Goal: Navigation & Orientation: Find specific page/section

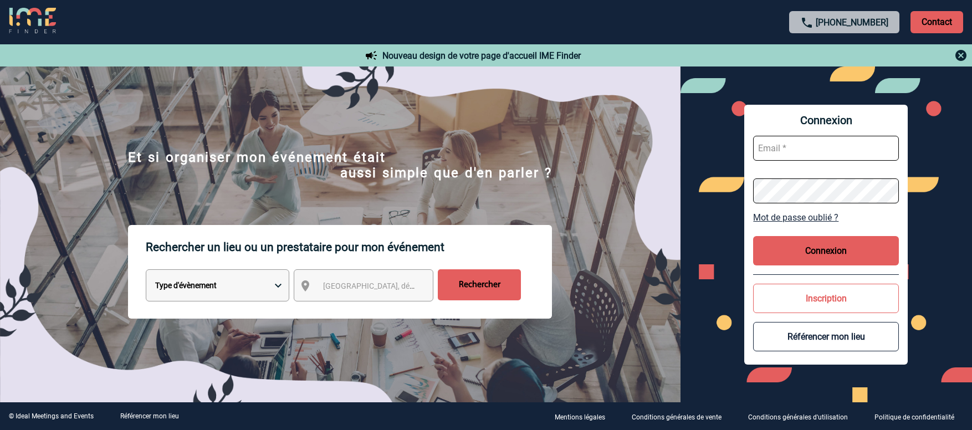
type input "afbonhomme@ime-groupe.com"
drag, startPoint x: 579, startPoint y: 363, endPoint x: 636, endPoint y: 318, distance: 72.6
click at [579, 361] on div "Rechercher un lieu ou un prestataire pour mon événement Type d'évènement Sémina…" at bounding box center [340, 321] width 681 height 193
click at [631, 336] on div "Rechercher un lieu ou un prestataire pour mon événement Type d'évènement Sémina…" at bounding box center [340, 321] width 681 height 193
click at [792, 248] on button "Connexion" at bounding box center [826, 250] width 146 height 29
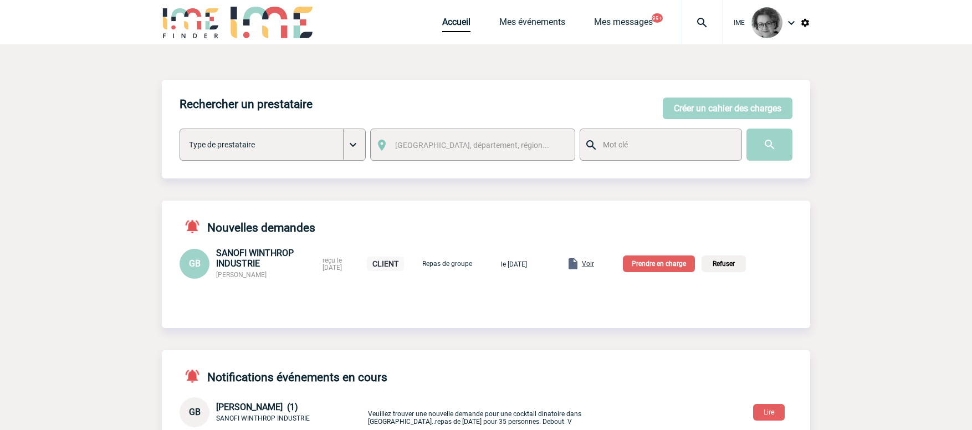
drag, startPoint x: 876, startPoint y: 375, endPoint x: 876, endPoint y: 353, distance: 22.7
click at [876, 375] on body "IME Accueil Mes événements" at bounding box center [486, 406] width 972 height 813
